Goal: Register for event/course

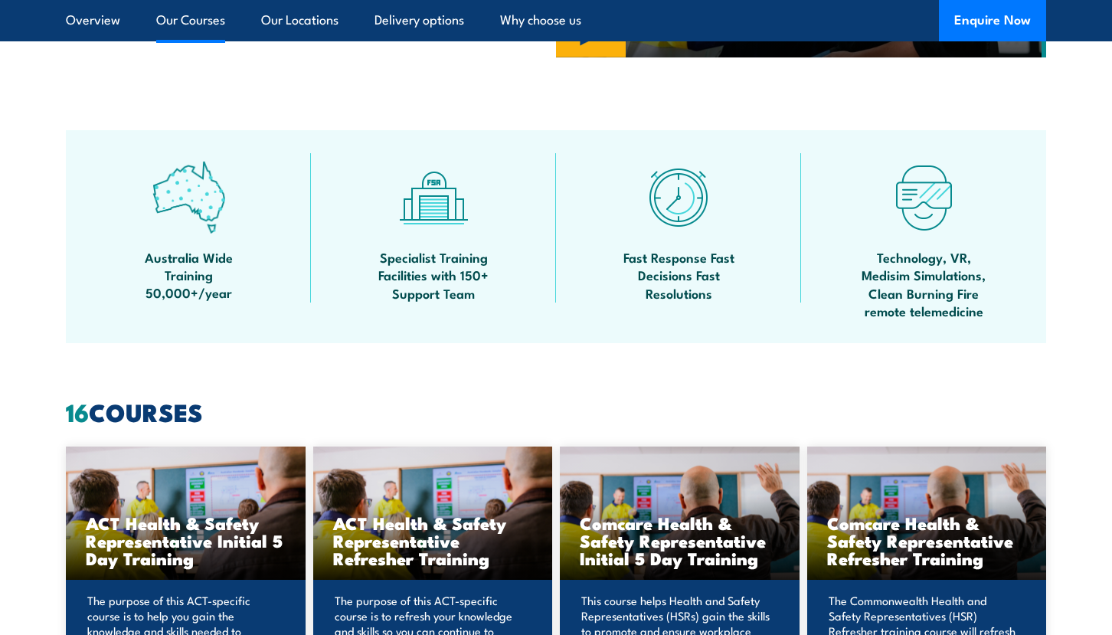
scroll to position [1226, 0]
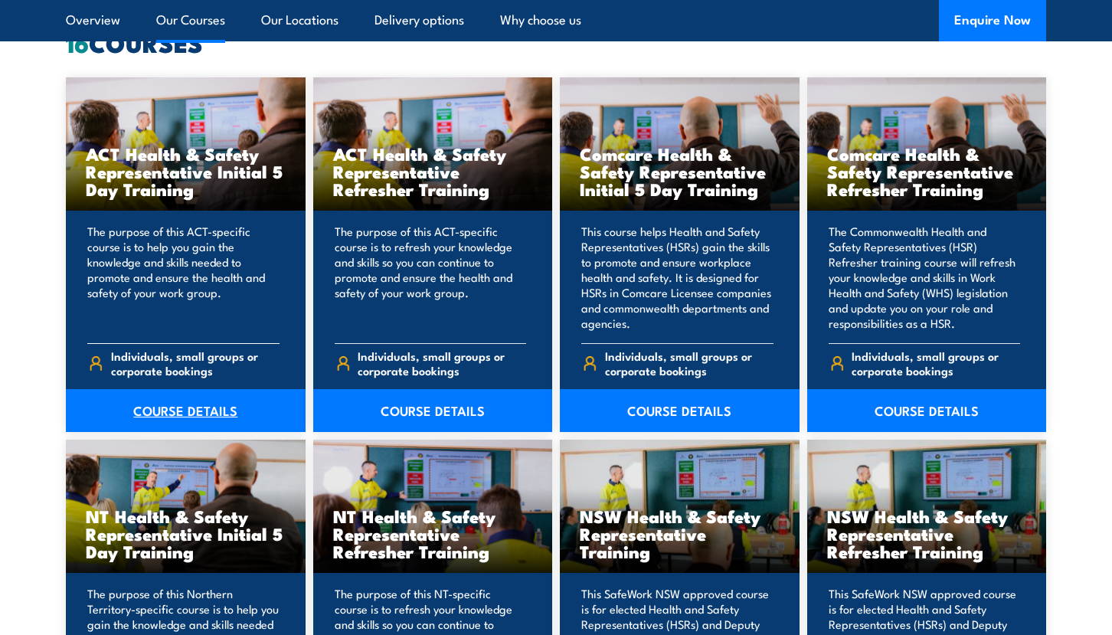
click at [175, 417] on link "COURSE DETAILS" at bounding box center [186, 410] width 240 height 43
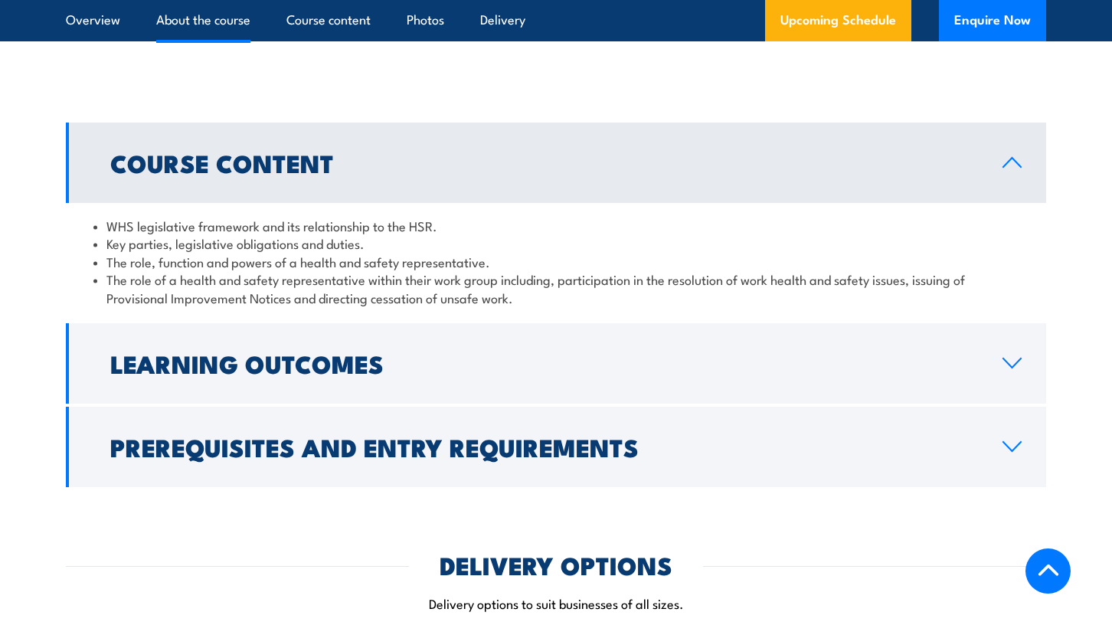
scroll to position [1379, 0]
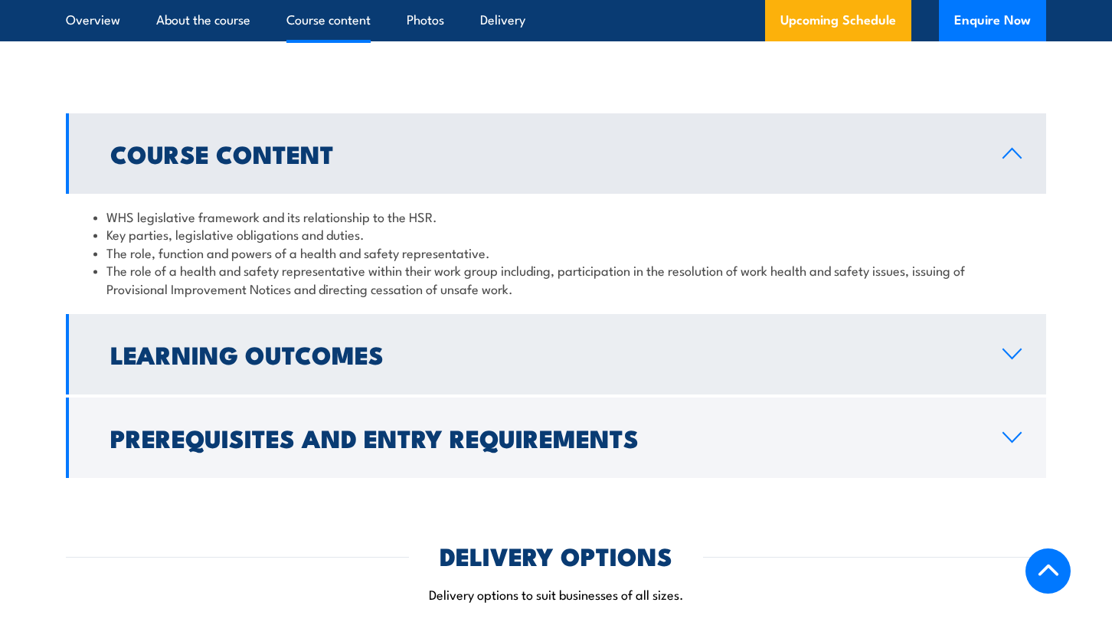
click at [423, 353] on h2 "Learning Outcomes" at bounding box center [544, 353] width 868 height 21
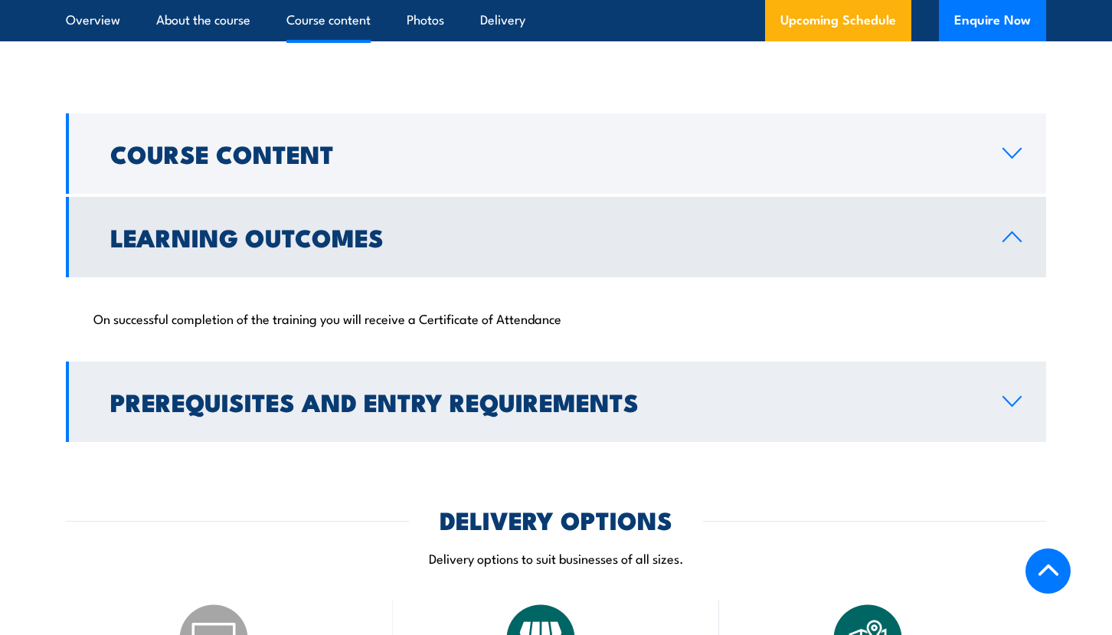
click at [489, 408] on h2 "Prerequisites and Entry Requirements" at bounding box center [544, 401] width 868 height 21
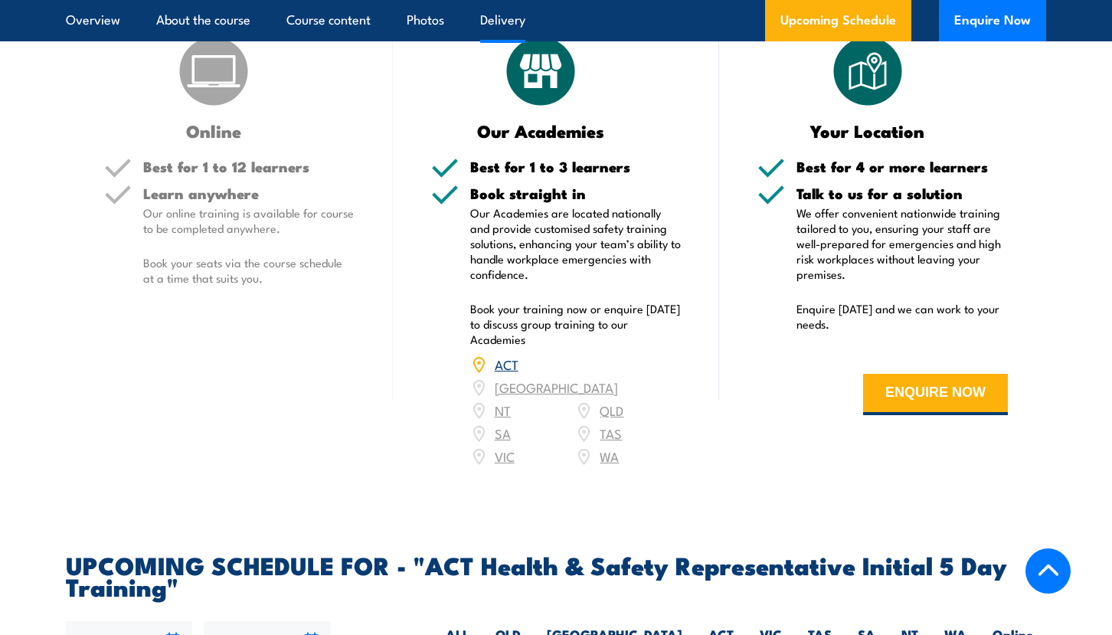
scroll to position [2069, 0]
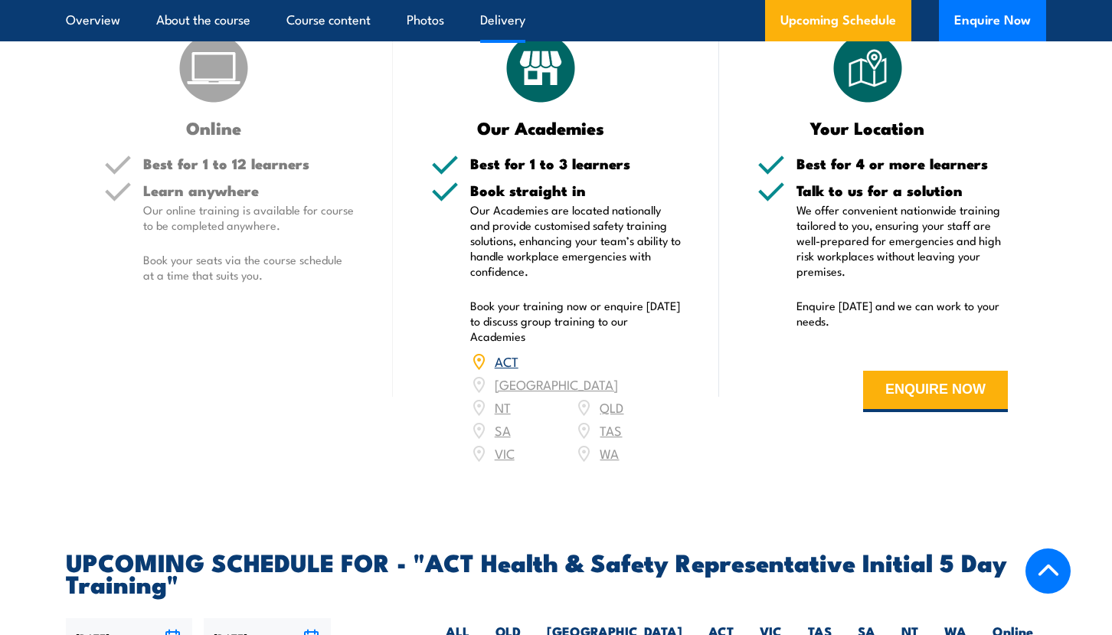
click at [501, 433] on div "ACT [GEOGRAPHIC_DATA] NT [GEOGRAPHIC_DATA] SA TAS [GEOGRAPHIC_DATA] [GEOGRAPHIC…" at bounding box center [575, 407] width 211 height 115
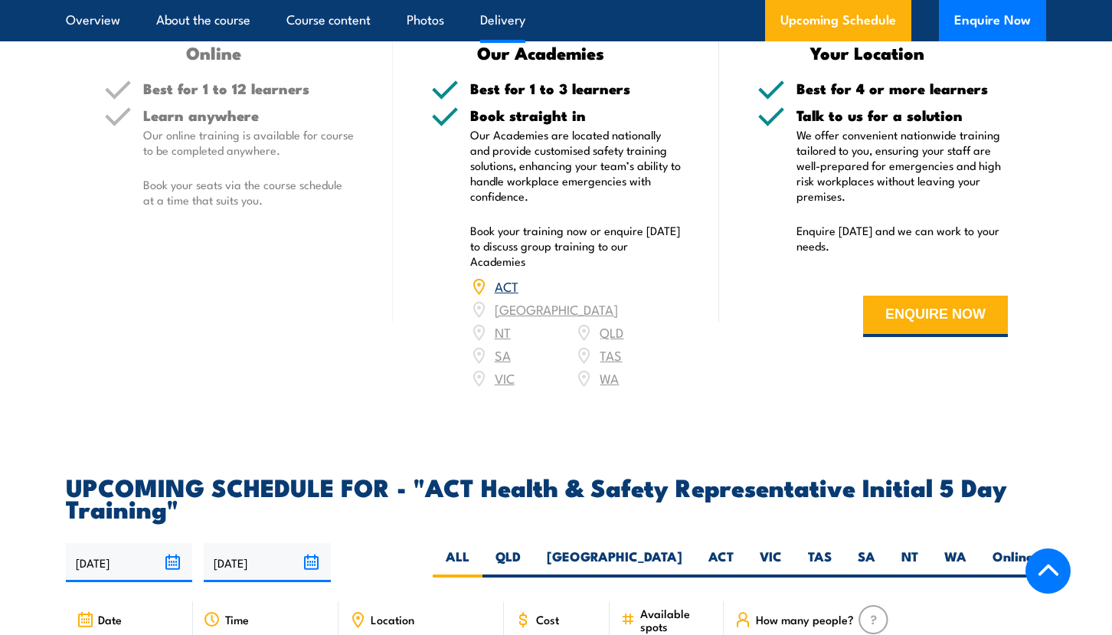
scroll to position [2375, 0]
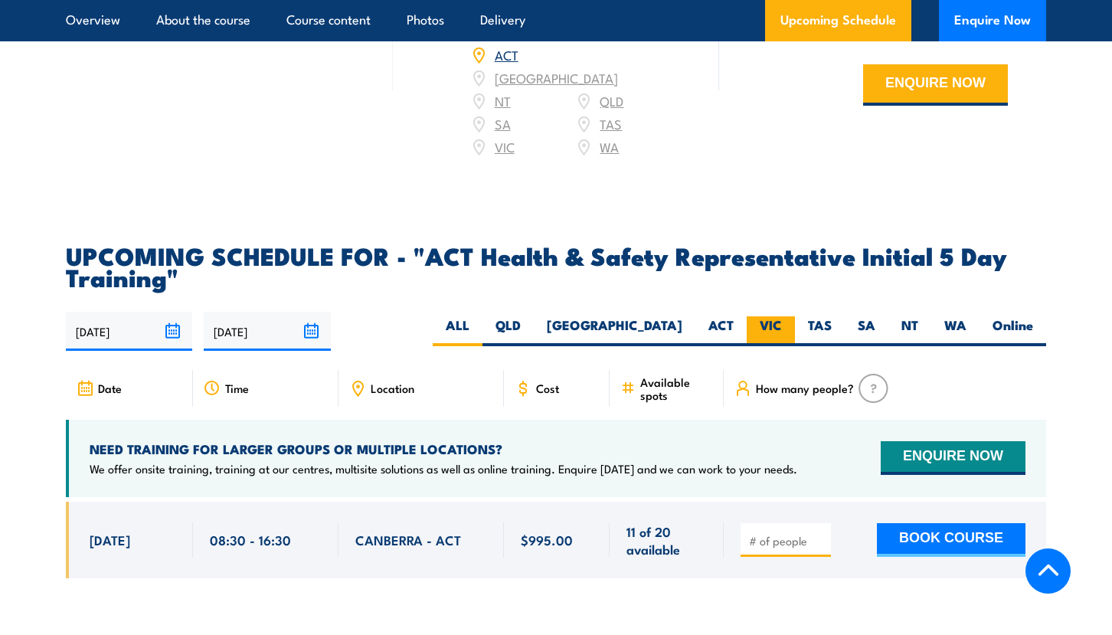
click at [768, 316] on label "VIC" at bounding box center [771, 331] width 48 height 30
click at [782, 316] on input "VIC" at bounding box center [787, 321] width 10 height 10
radio input "true"
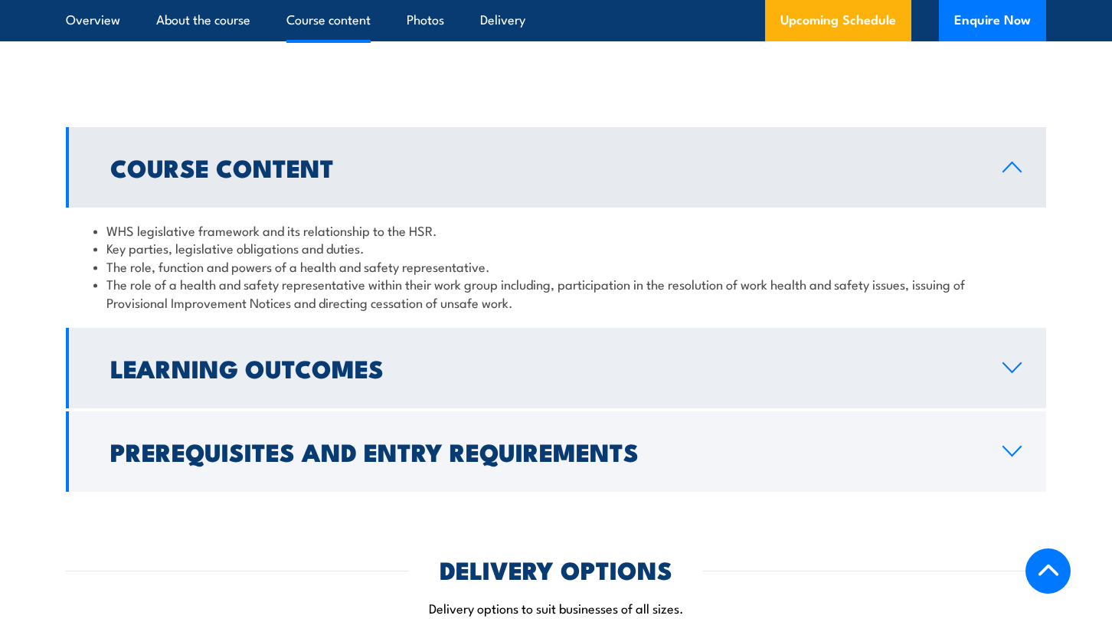
scroll to position [1365, 0]
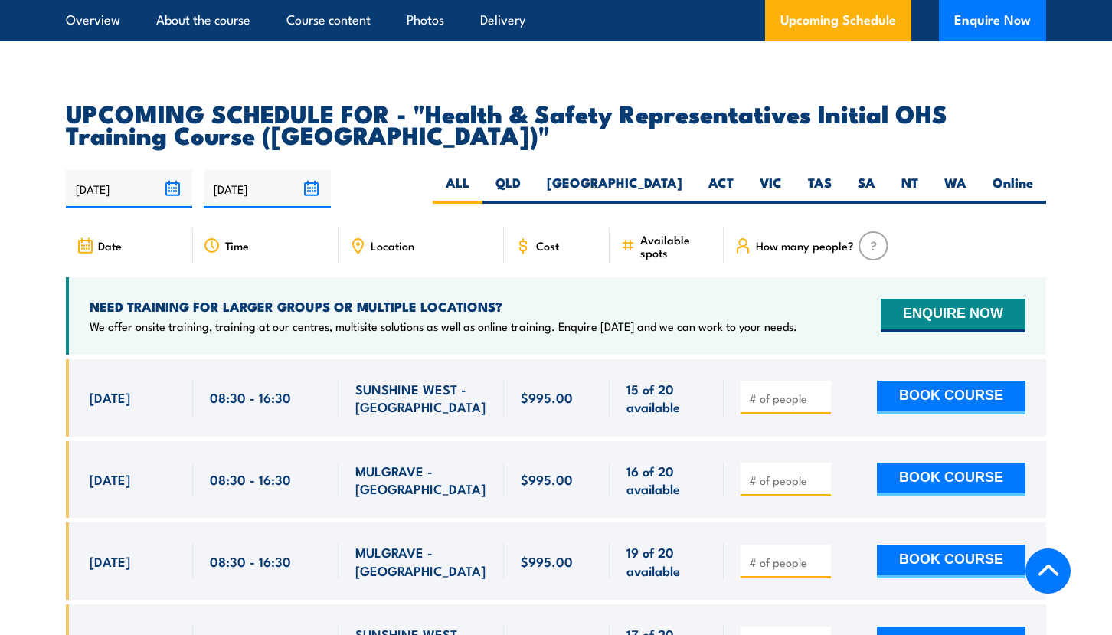
scroll to position [2590, 0]
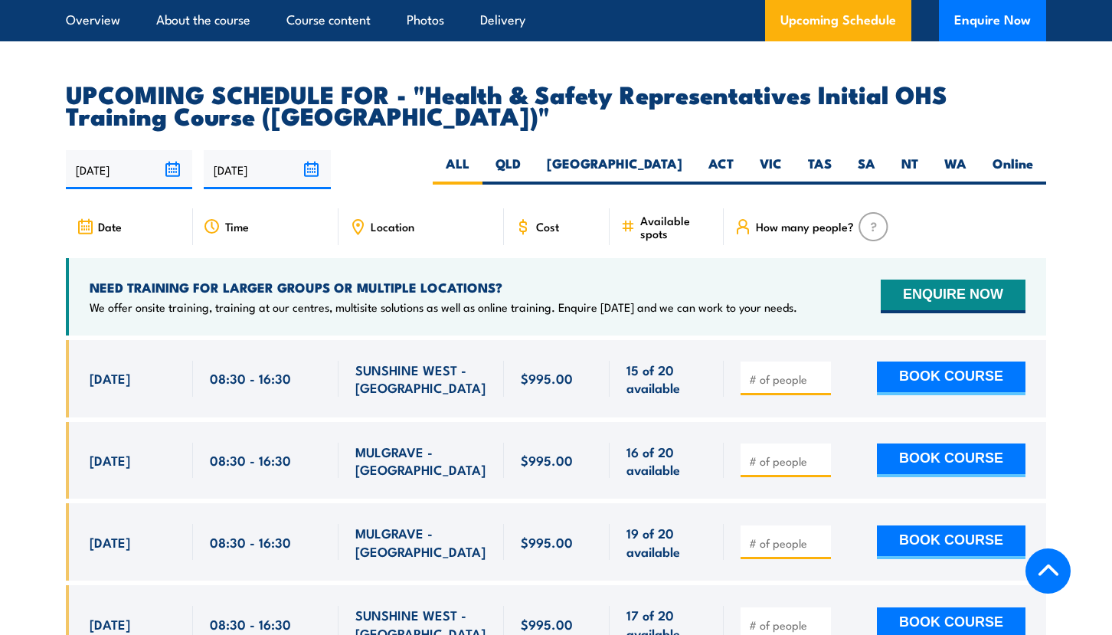
click at [46, 375] on section "UPCOMING SCHEDULE FOR - "Health & Safety Representatives Initial OHS Training C…" at bounding box center [556, 384] width 1112 height 603
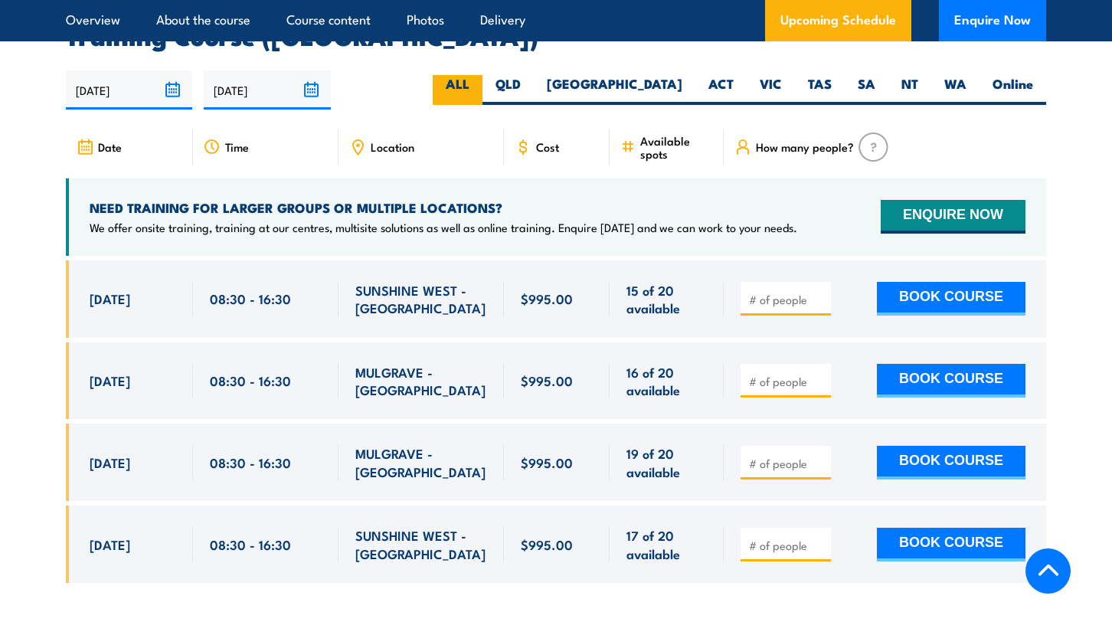
scroll to position [2777, 0]
